Goal: Task Accomplishment & Management: Use online tool/utility

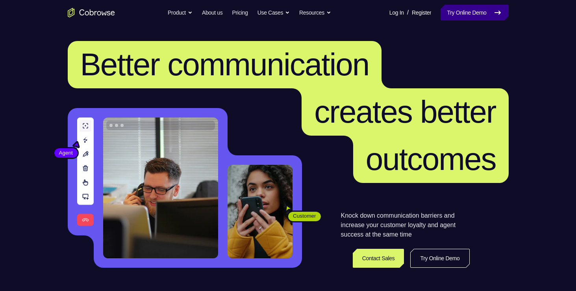
click at [482, 19] on link "Try Online Demo" at bounding box center [475, 13] width 68 height 16
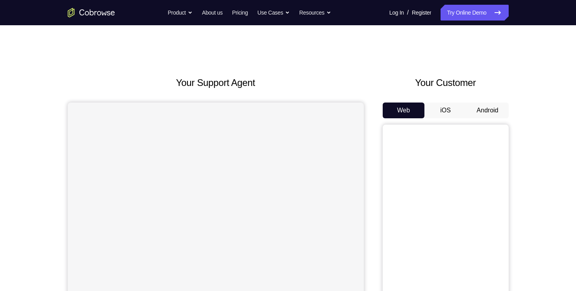
click at [491, 112] on button "Android" at bounding box center [488, 110] width 42 height 16
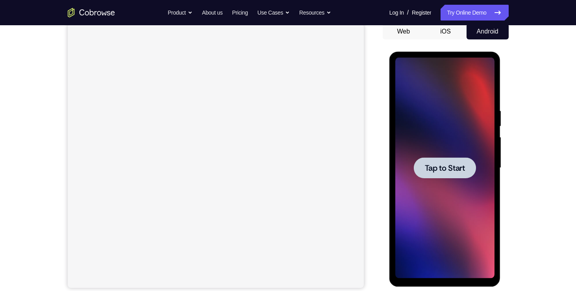
scroll to position [76, 0]
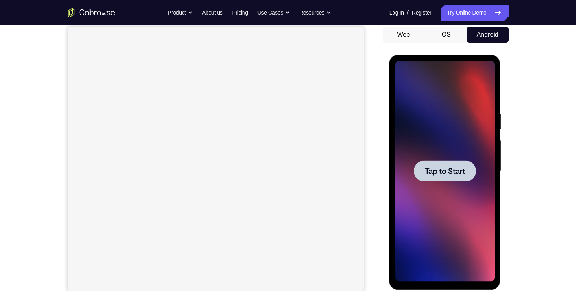
click at [461, 180] on div at bounding box center [445, 170] width 62 height 21
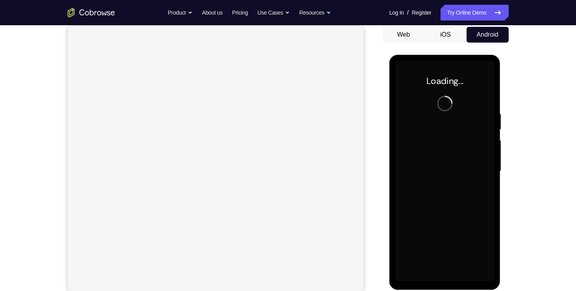
click at [461, 180] on div at bounding box center [445, 171] width 99 height 221
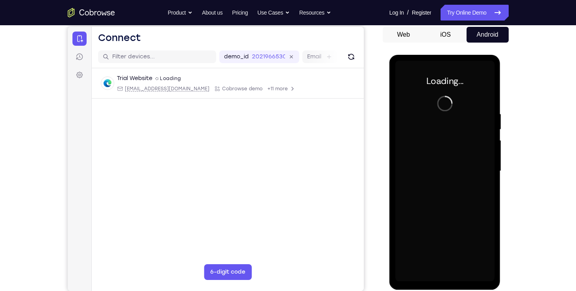
scroll to position [0, 0]
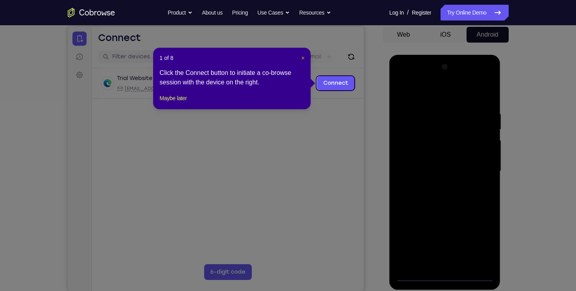
click at [303, 59] on span "×" at bounding box center [302, 58] width 3 height 6
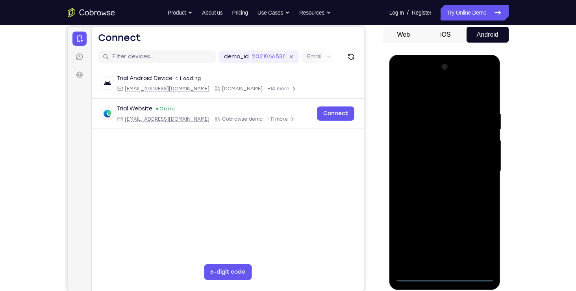
click at [443, 273] on div at bounding box center [445, 171] width 99 height 221
click at [474, 242] on div at bounding box center [445, 171] width 99 height 221
click at [407, 93] on div at bounding box center [445, 171] width 99 height 221
click at [477, 173] on div at bounding box center [445, 171] width 99 height 221
click at [439, 187] on div at bounding box center [445, 171] width 99 height 221
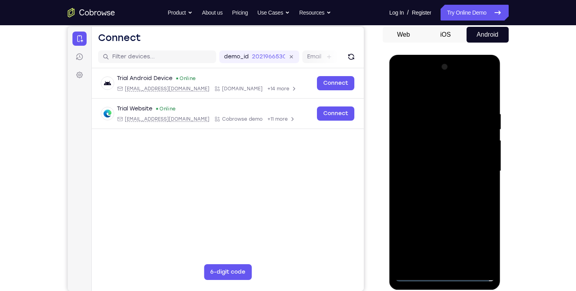
click at [463, 133] on div at bounding box center [445, 171] width 99 height 221
click at [434, 168] on div at bounding box center [445, 171] width 99 height 221
click at [422, 165] on div at bounding box center [445, 171] width 99 height 221
click at [431, 176] on div at bounding box center [445, 171] width 99 height 221
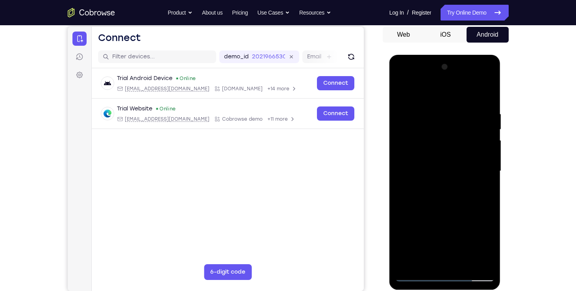
click at [455, 177] on div at bounding box center [445, 171] width 99 height 221
click at [418, 275] on div at bounding box center [445, 171] width 99 height 221
click at [457, 205] on div at bounding box center [445, 171] width 99 height 221
click at [418, 273] on div at bounding box center [445, 171] width 99 height 221
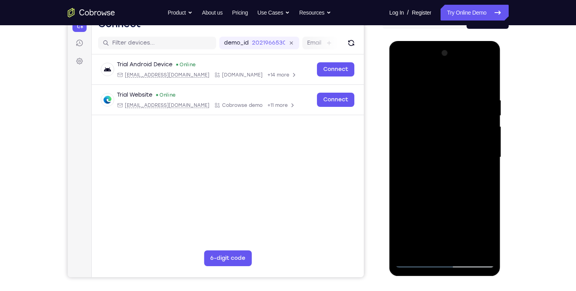
scroll to position [93, 0]
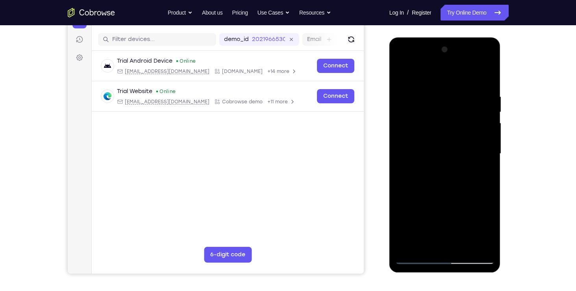
drag, startPoint x: 464, startPoint y: 197, endPoint x: 455, endPoint y: 165, distance: 33.9
click at [455, 165] on div at bounding box center [445, 153] width 99 height 221
click at [488, 157] on div at bounding box center [445, 153] width 99 height 221
click at [488, 75] on div at bounding box center [445, 153] width 99 height 221
click at [403, 76] on div at bounding box center [445, 153] width 99 height 221
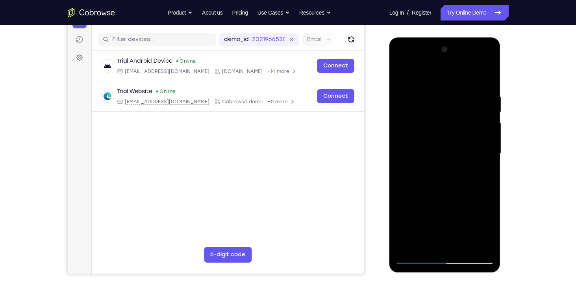
click at [415, 91] on div at bounding box center [445, 153] width 99 height 221
drag, startPoint x: 440, startPoint y: 190, endPoint x: 438, endPoint y: 136, distance: 54.0
click at [438, 136] on div at bounding box center [445, 153] width 99 height 221
click at [485, 179] on div at bounding box center [445, 153] width 99 height 221
click at [489, 115] on div at bounding box center [445, 153] width 99 height 221
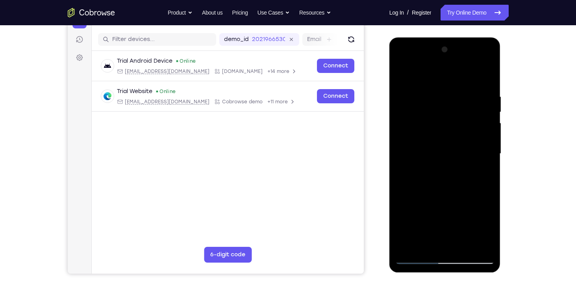
click at [490, 113] on div at bounding box center [445, 153] width 99 height 221
click at [401, 73] on div at bounding box center [445, 153] width 99 height 221
drag, startPoint x: 443, startPoint y: 195, endPoint x: 440, endPoint y: 156, distance: 38.7
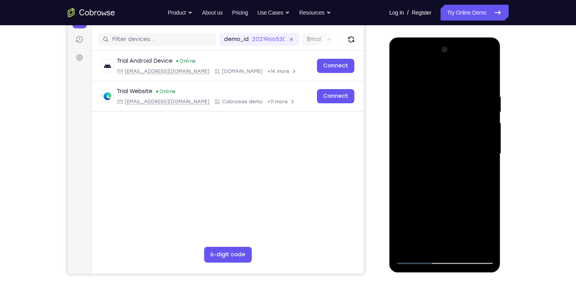
click at [440, 156] on div at bounding box center [445, 153] width 99 height 221
drag, startPoint x: 442, startPoint y: 165, endPoint x: 439, endPoint y: 122, distance: 43.4
click at [439, 122] on div at bounding box center [445, 153] width 99 height 221
click at [409, 206] on div at bounding box center [445, 153] width 99 height 221
click at [407, 243] on div at bounding box center [445, 153] width 99 height 221
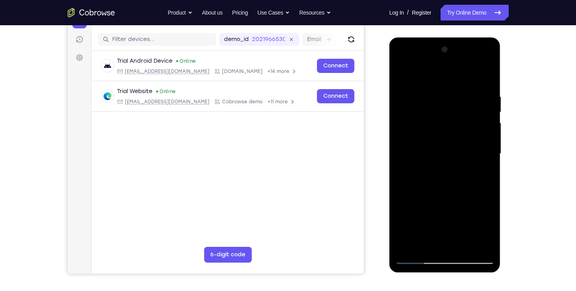
drag, startPoint x: 428, startPoint y: 211, endPoint x: 426, endPoint y: 170, distance: 40.7
click at [426, 170] on div at bounding box center [445, 153] width 99 height 221
drag, startPoint x: 424, startPoint y: 182, endPoint x: 429, endPoint y: 108, distance: 75.0
click at [429, 108] on div at bounding box center [445, 153] width 99 height 221
drag, startPoint x: 440, startPoint y: 177, endPoint x: 438, endPoint y: 129, distance: 48.5
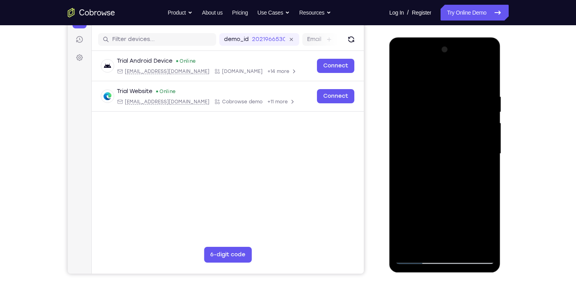
click at [438, 129] on div at bounding box center [445, 153] width 99 height 221
drag, startPoint x: 449, startPoint y: 172, endPoint x: 448, endPoint y: 115, distance: 57.1
click at [448, 115] on div at bounding box center [445, 153] width 99 height 221
drag, startPoint x: 457, startPoint y: 196, endPoint x: 454, endPoint y: 149, distance: 47.4
click at [454, 149] on div at bounding box center [445, 153] width 99 height 221
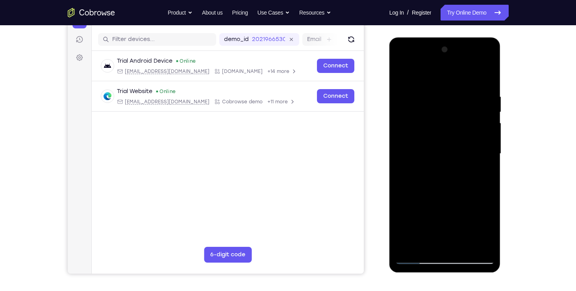
drag, startPoint x: 452, startPoint y: 188, endPoint x: 446, endPoint y: 131, distance: 57.5
click at [446, 131] on div at bounding box center [445, 153] width 99 height 221
click at [492, 162] on div at bounding box center [445, 153] width 99 height 221
